Goal: Obtain resource: Obtain resource

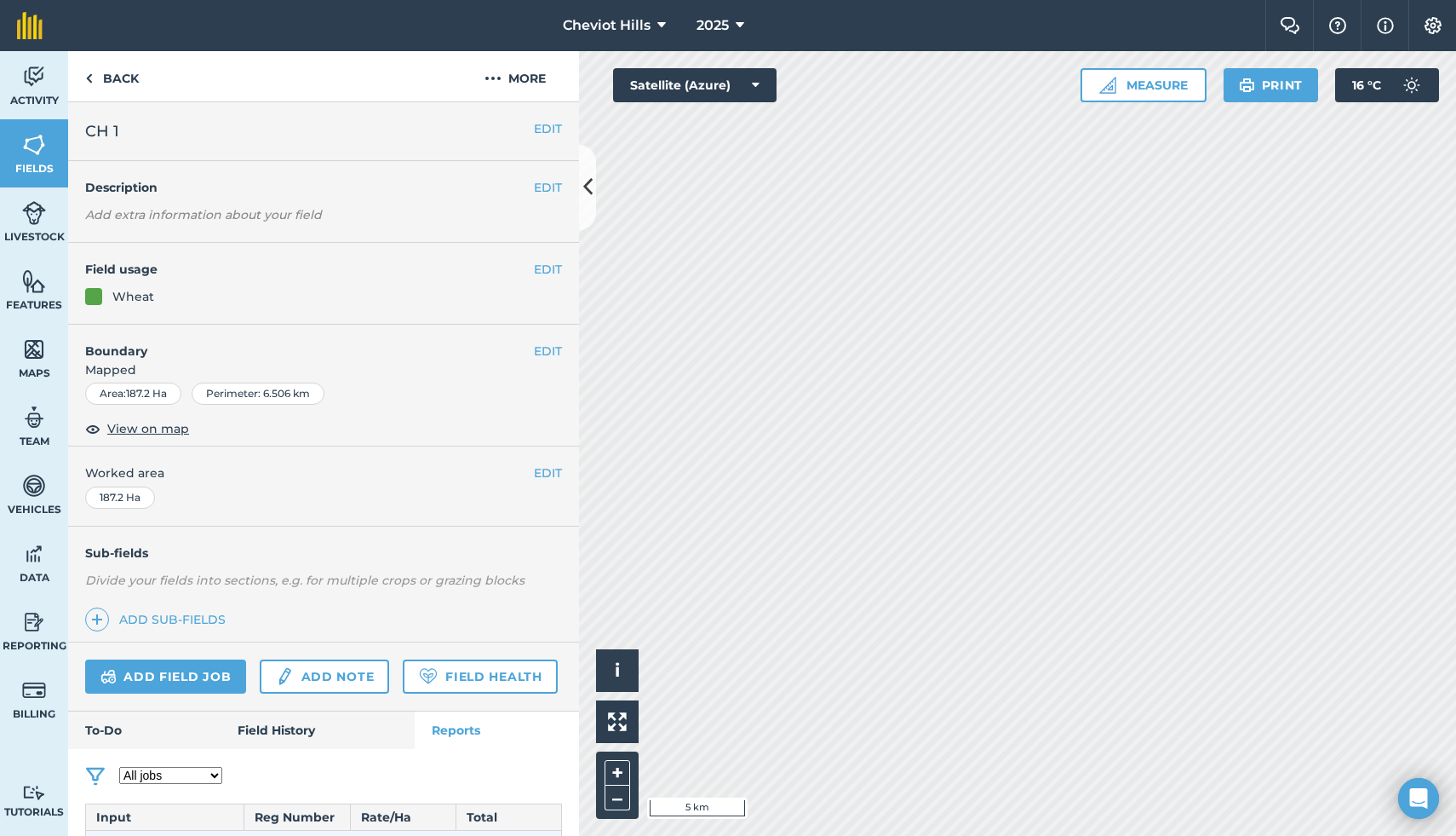
scroll to position [658, 0]
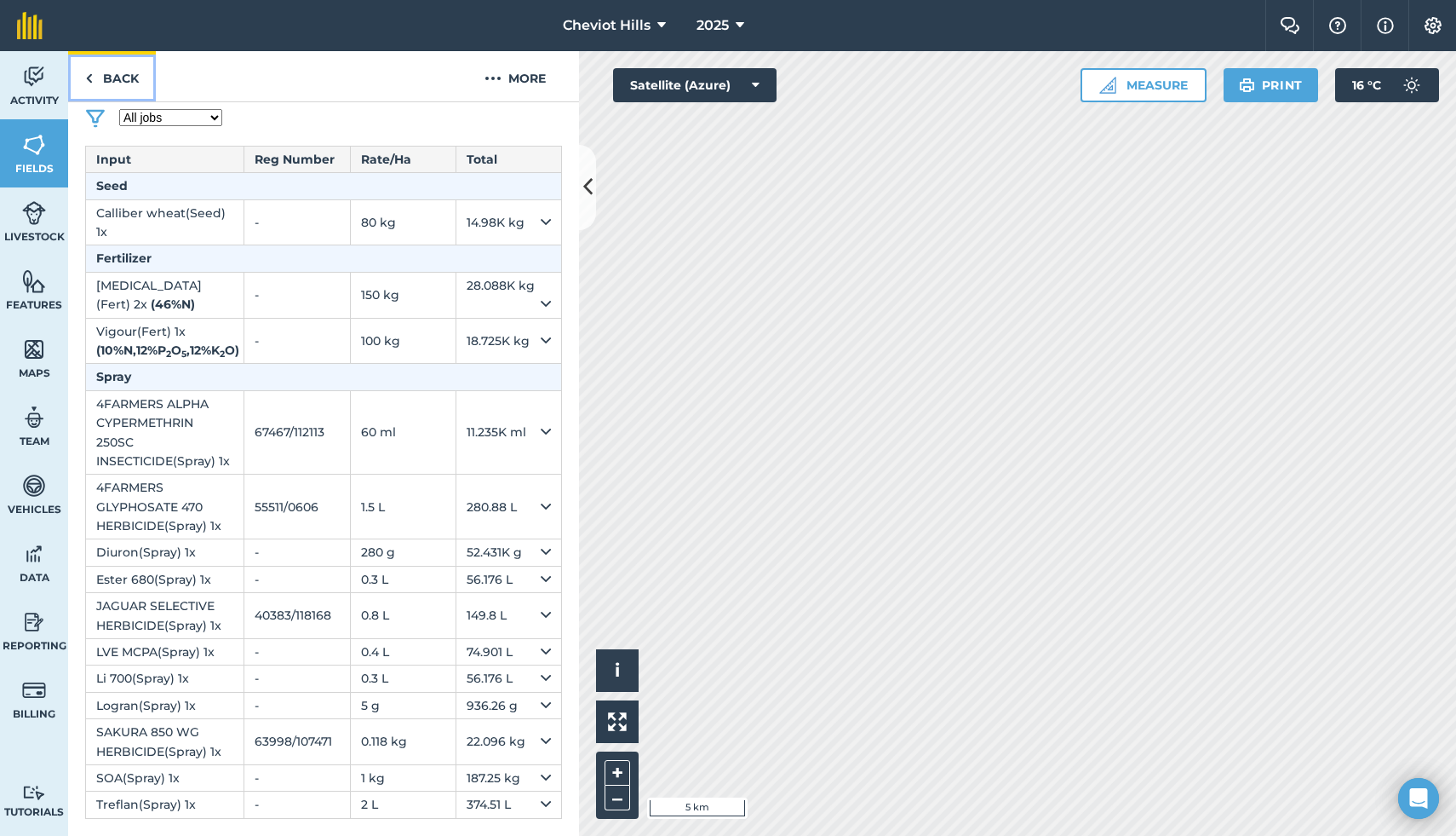
click at [97, 75] on link "Back" at bounding box center [111, 77] width 88 height 50
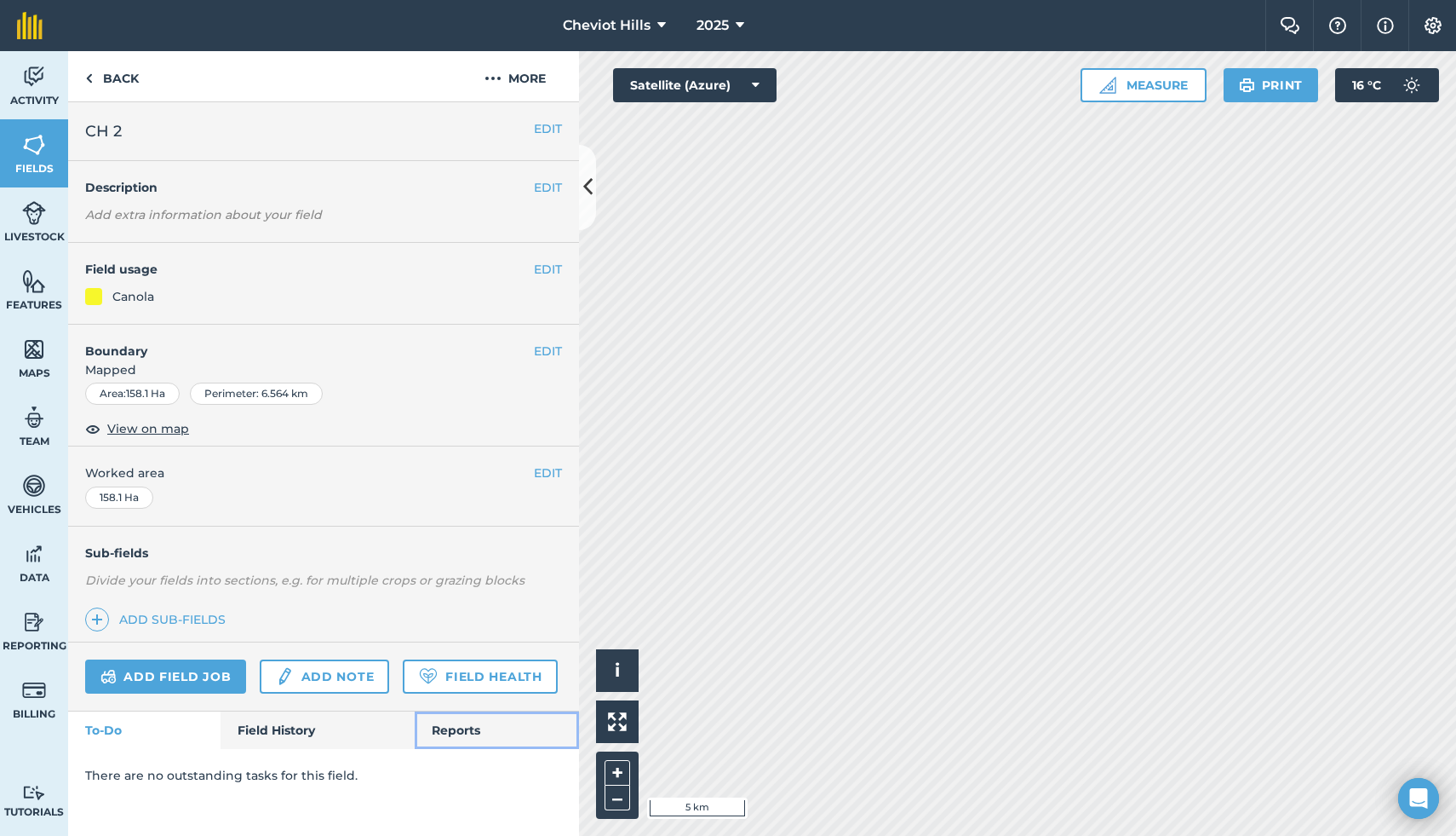
click at [446, 730] on link "Reports" at bounding box center [497, 730] width 164 height 37
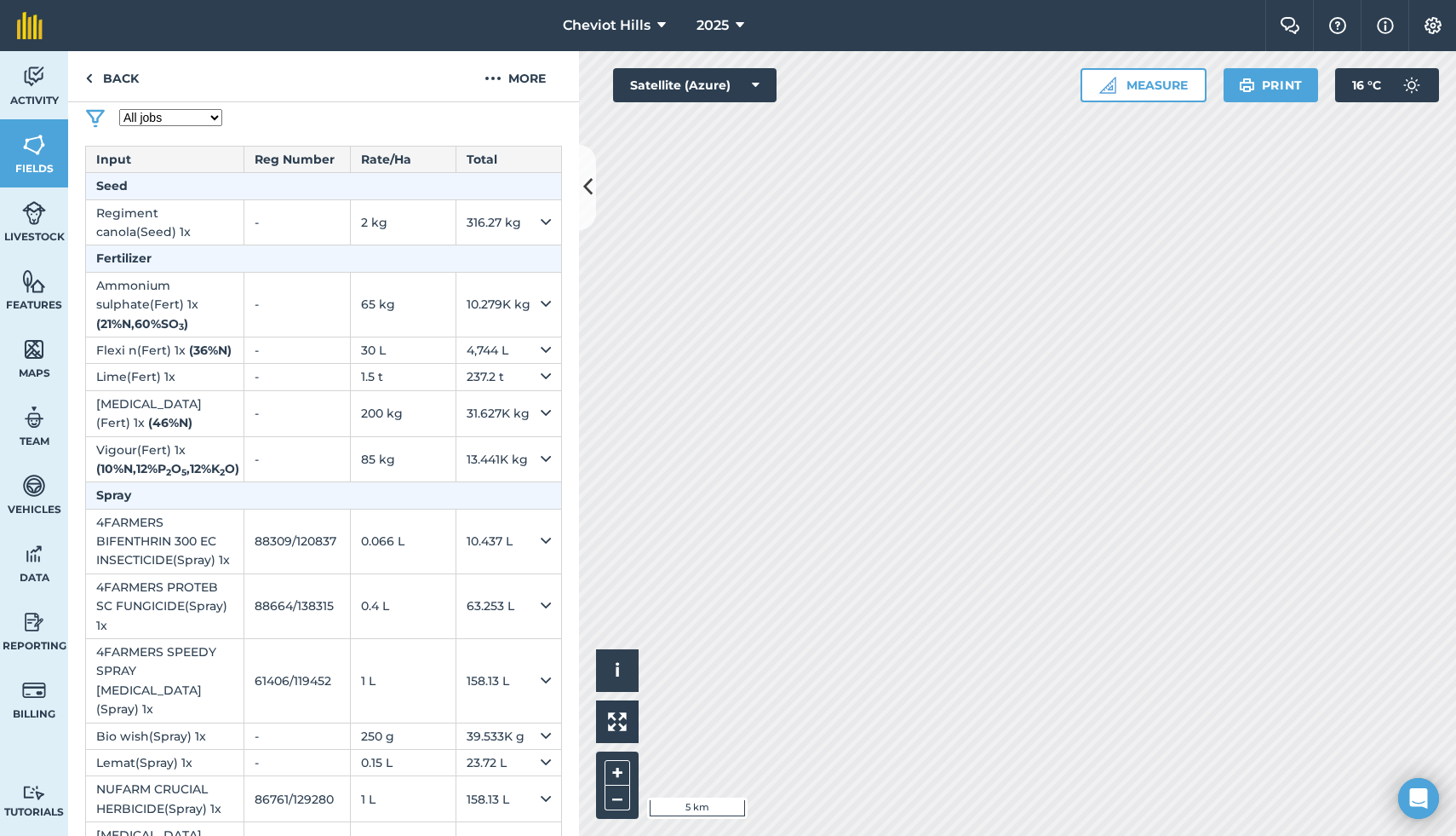
scroll to position [814, 0]
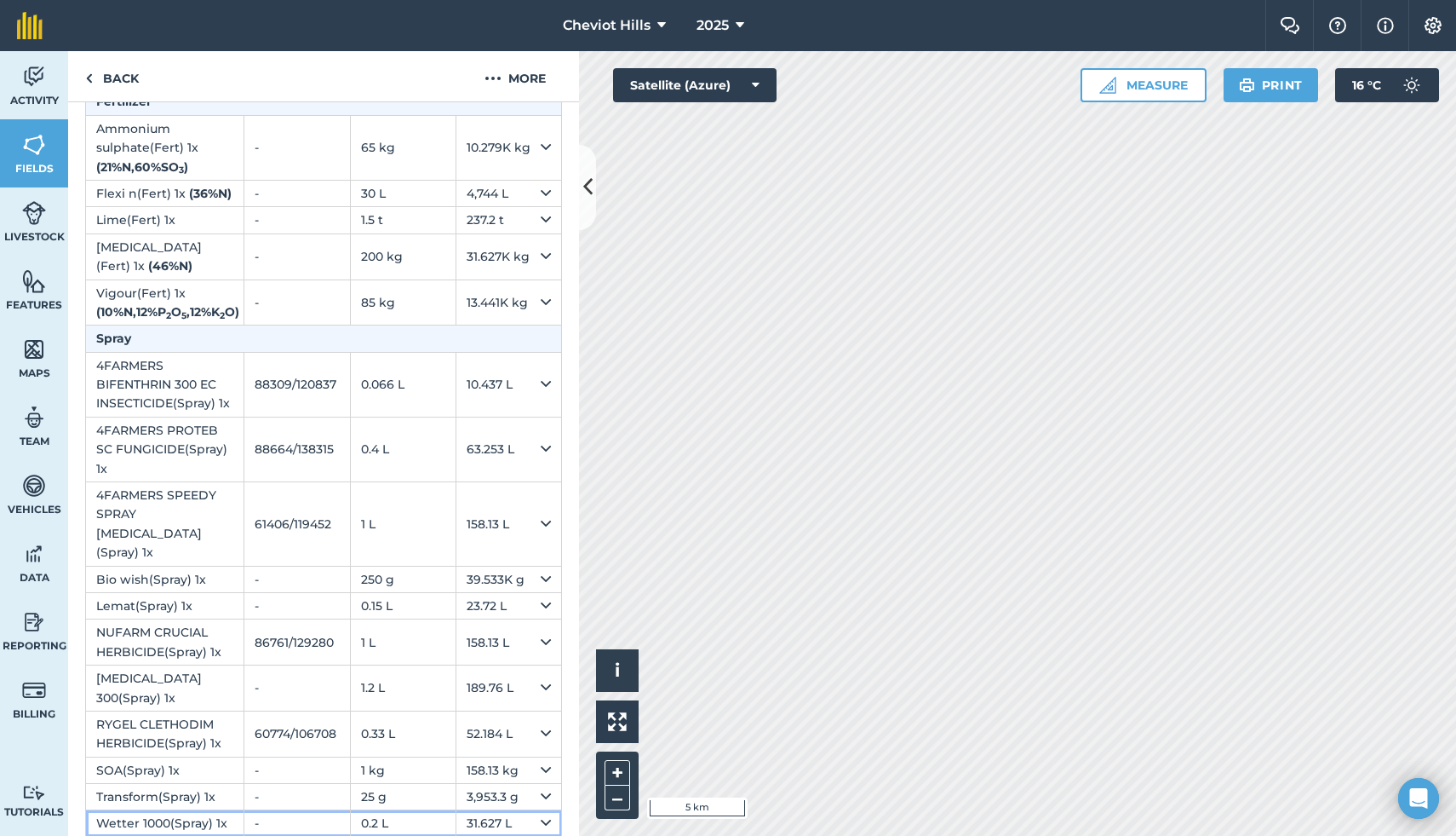
click at [513, 810] on td "31.627 L" at bounding box center [508, 823] width 105 height 26
click at [548, 813] on icon at bounding box center [546, 823] width 10 height 19
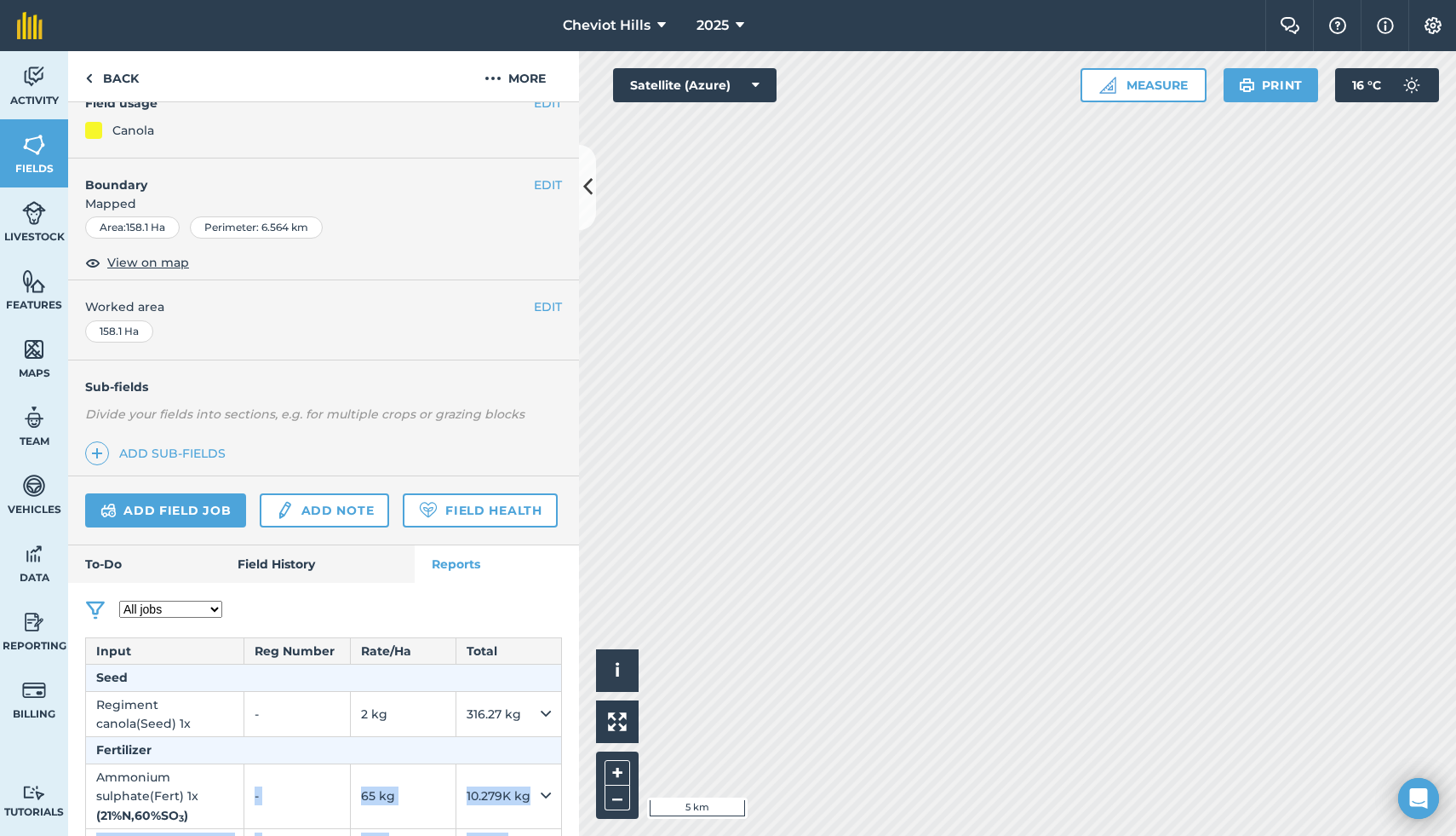
scroll to position [167, 0]
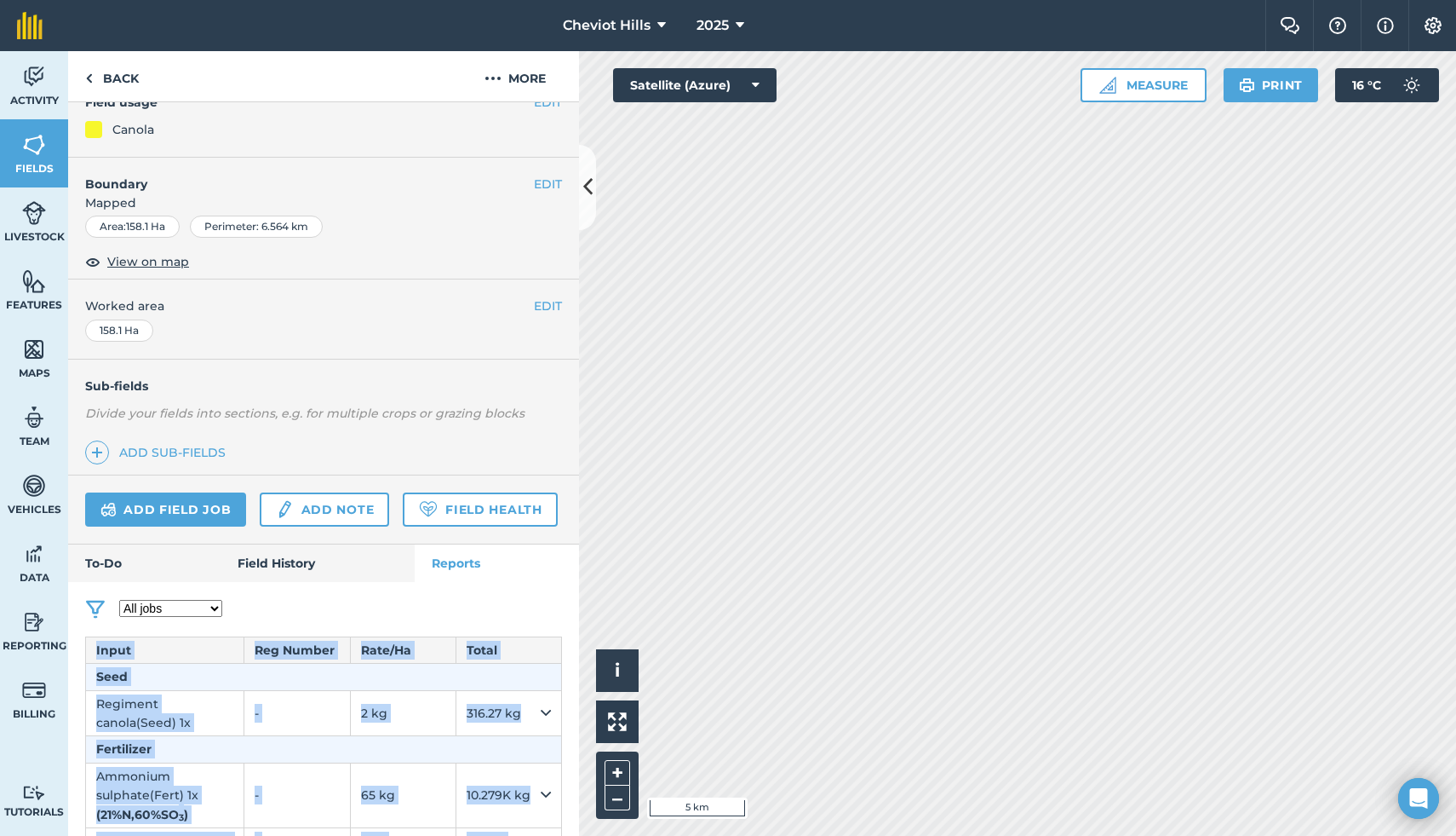
drag, startPoint x: 514, startPoint y: 803, endPoint x: 95, endPoint y: 649, distance: 446.4
copy table "Input Reg Number Rate/ Ha Total Seed Regiment canola ( Seed ) 1 x - 2 kg 316.27…"
